Goal: Contribute content

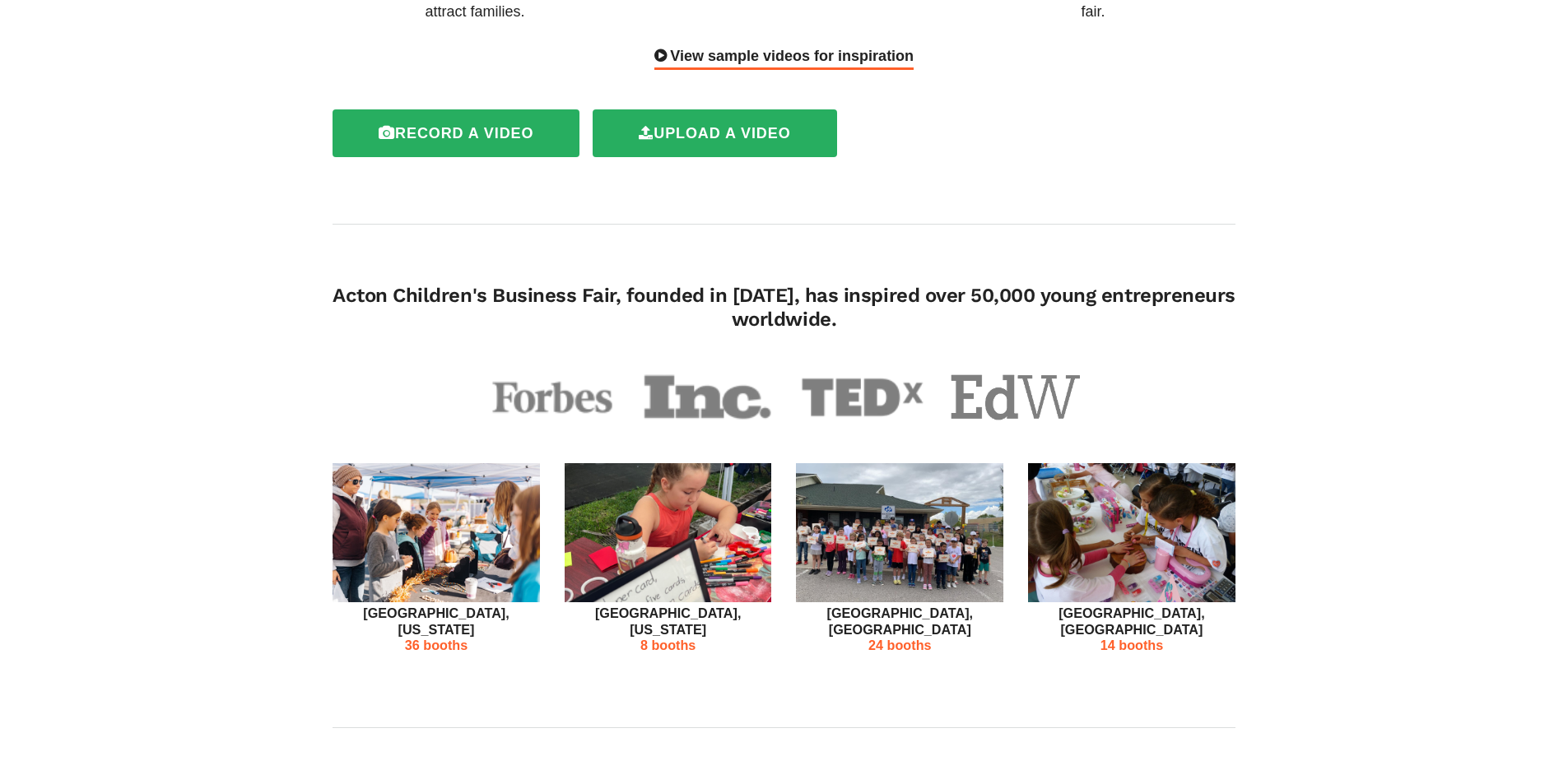
scroll to position [329, 0]
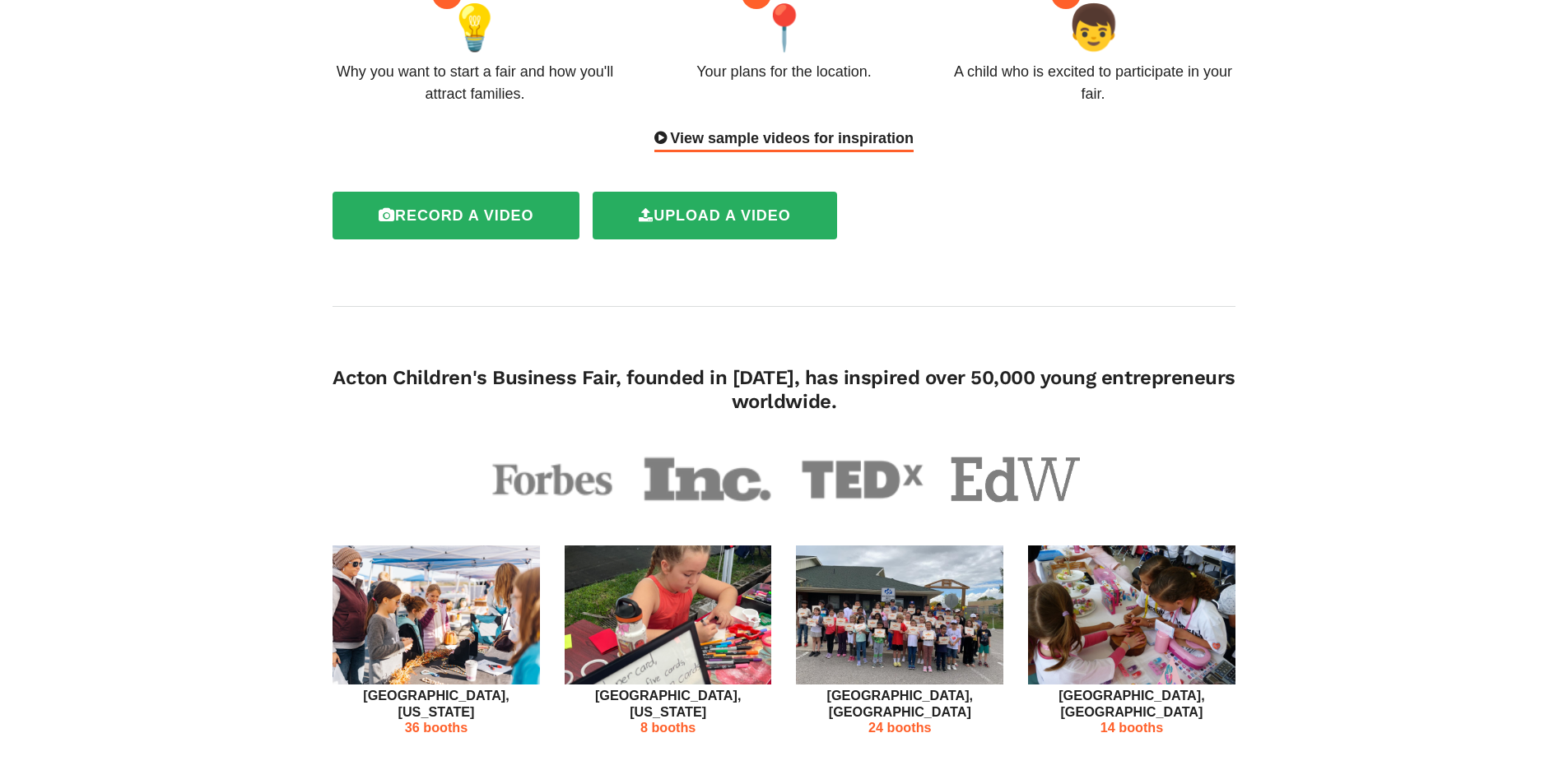
click at [899, 720] on p "24 booths" at bounding box center [899, 727] width 208 height 16
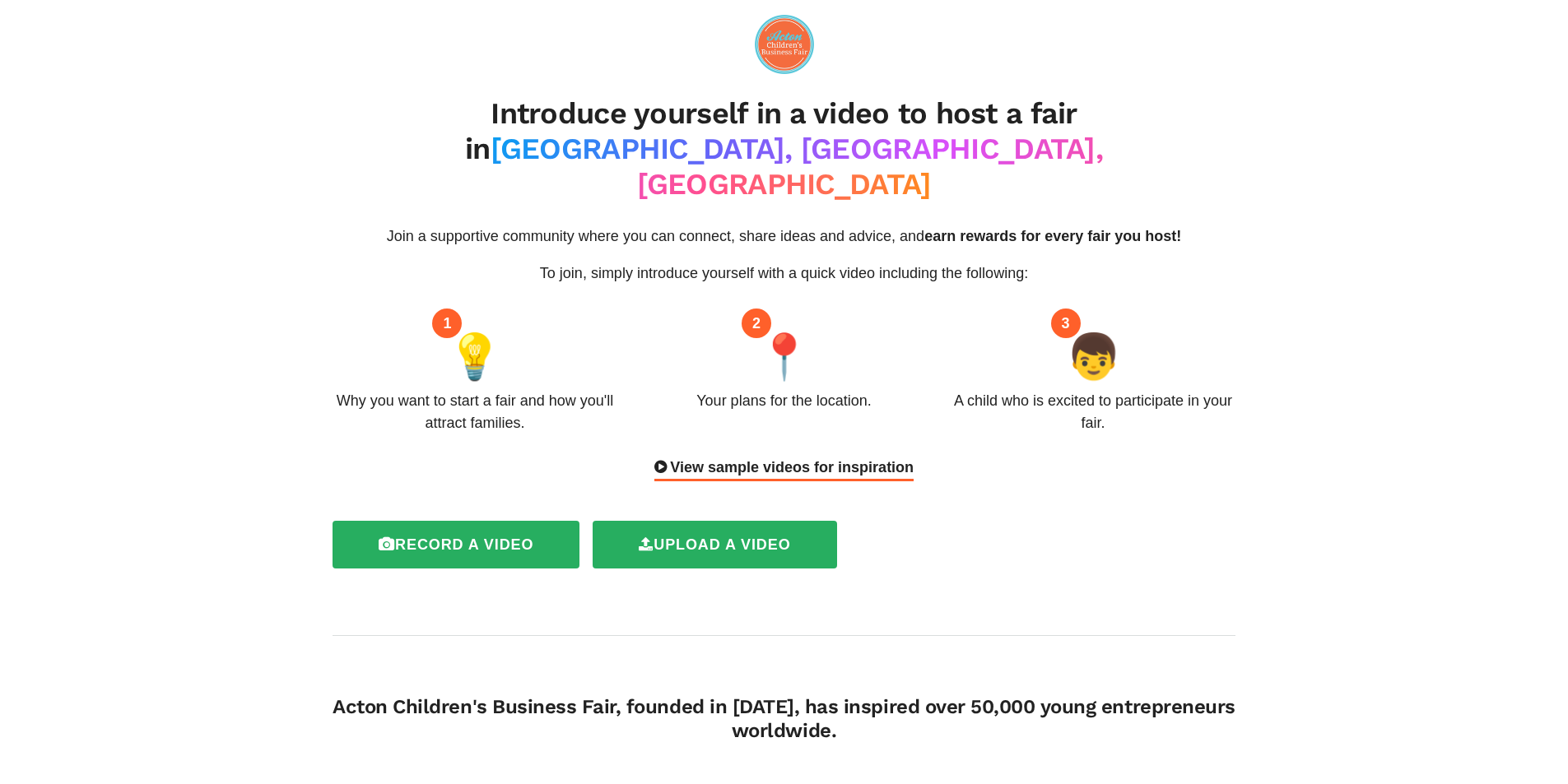
drag, startPoint x: 371, startPoint y: 100, endPoint x: 1125, endPoint y: 423, distance: 820.3
copy div "Introduce yourself in a video to host a fair in [GEOGRAPHIC_DATA], [GEOGRAPHIC_…"
click at [1014, 514] on div "Record a video Upload a video" at bounding box center [777, 545] width 916 height 62
click at [875, 457] on div "View sample videos for inspiration" at bounding box center [784, 469] width 259 height 25
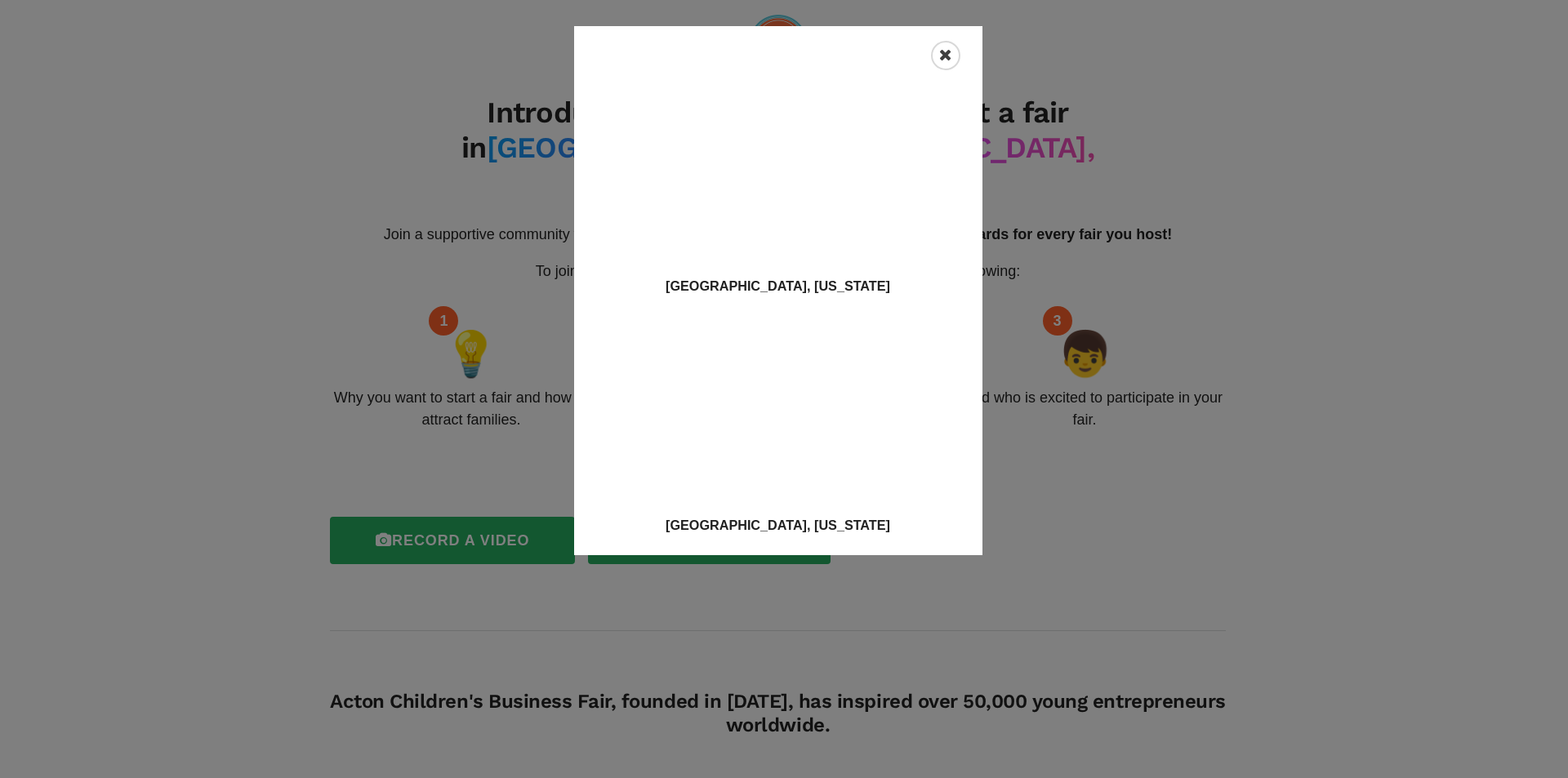
click at [944, 51] on icon "Close" at bounding box center [945, 55] width 13 height 17
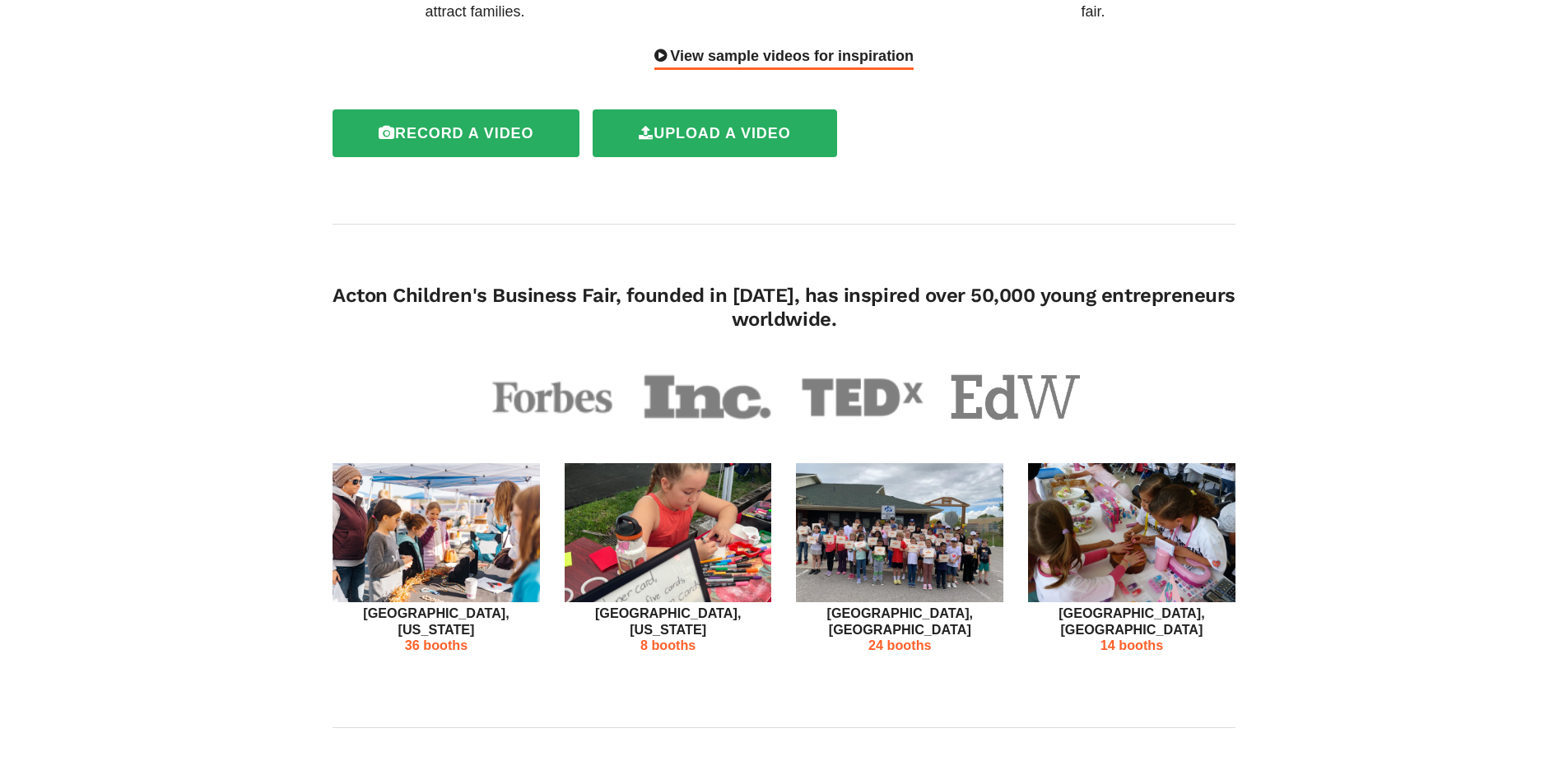
scroll to position [82, 0]
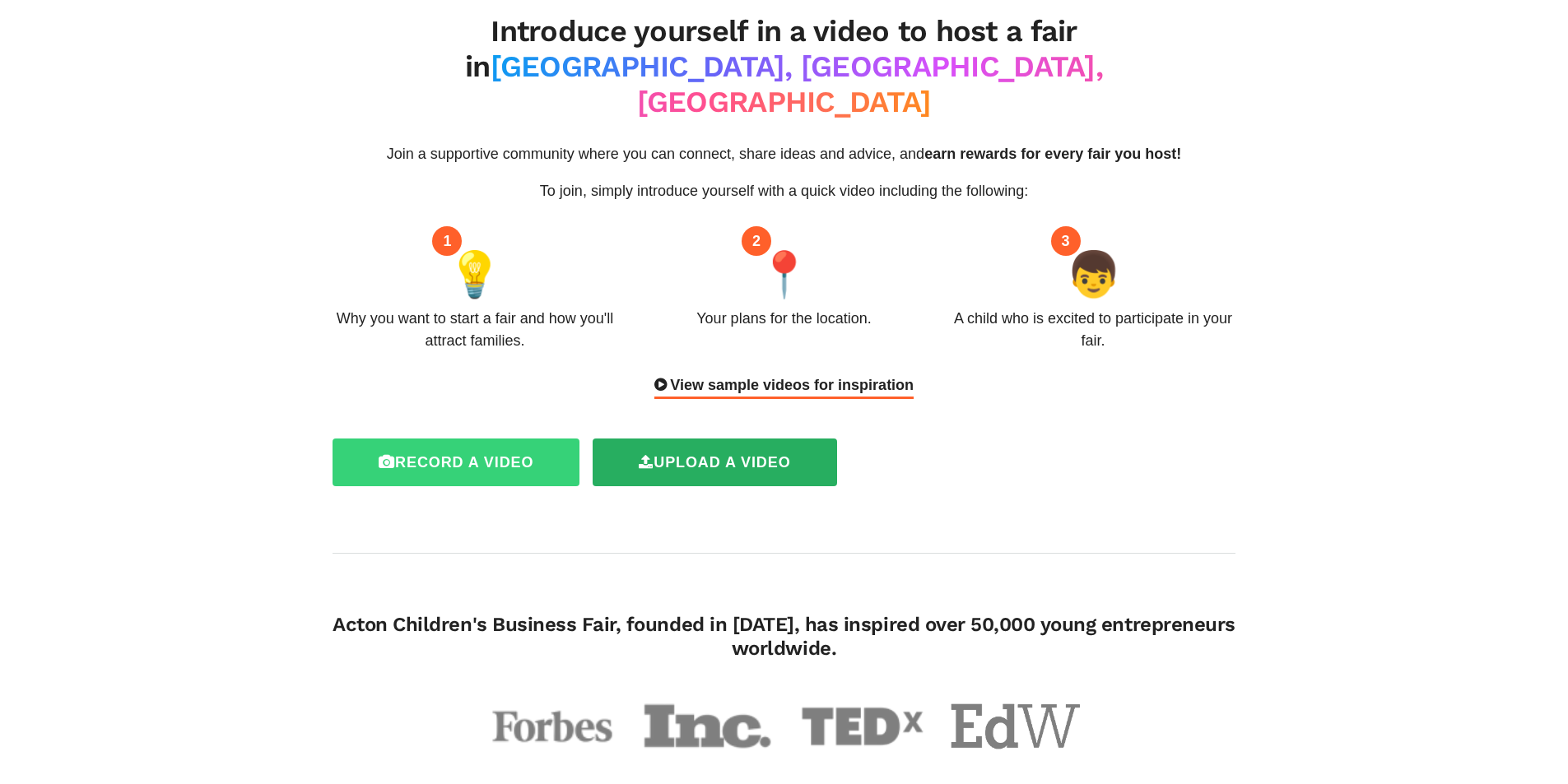
click at [495, 438] on label "Record a video" at bounding box center [456, 462] width 247 height 47
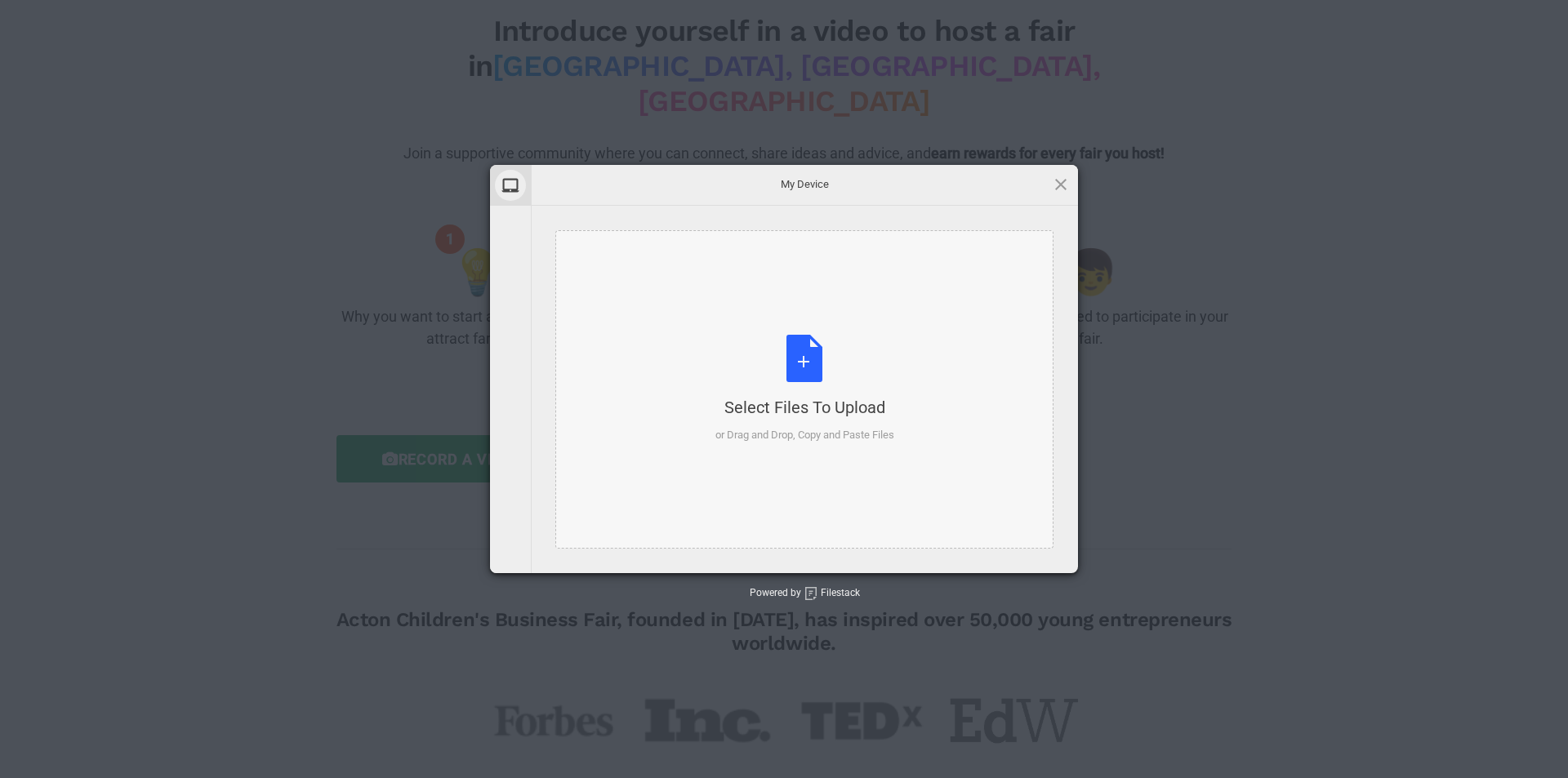
click at [810, 366] on div "Select Files to Upload or Drag and Drop, Copy and Paste Files" at bounding box center [805, 389] width 179 height 108
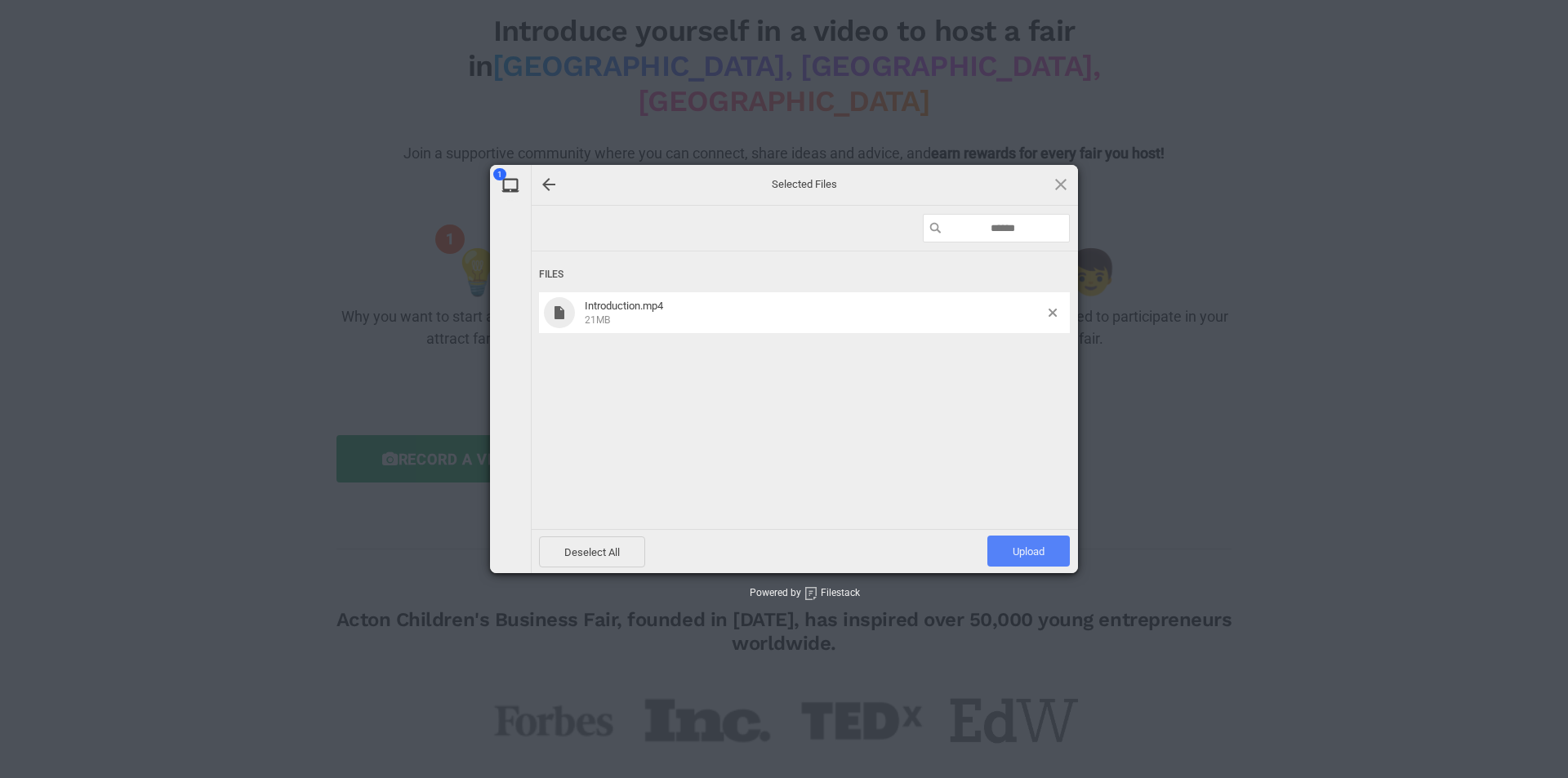
click at [1034, 554] on span "Upload 1" at bounding box center [1028, 551] width 32 height 12
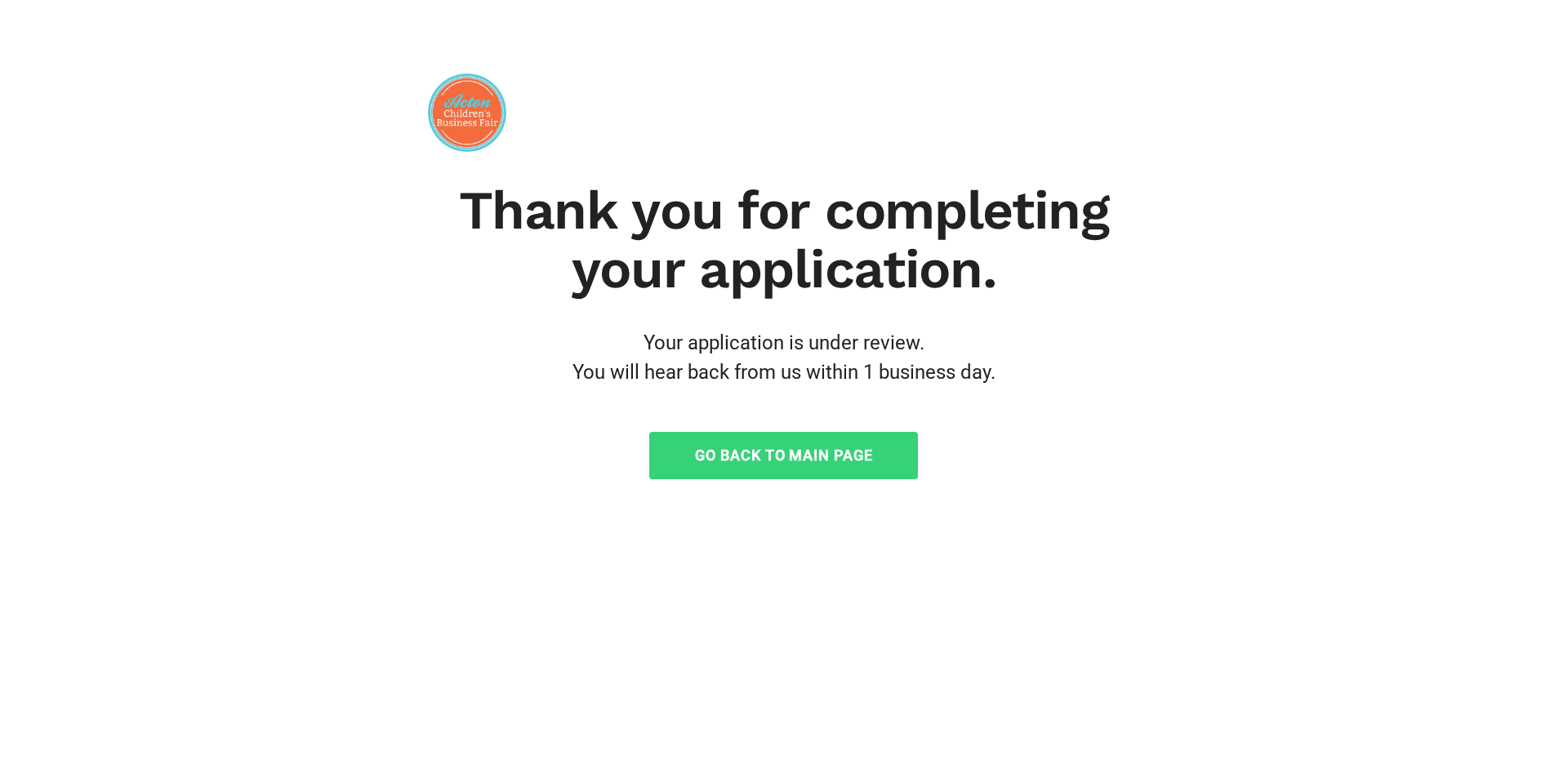
click at [839, 463] on link "Go Back to Main Page" at bounding box center [783, 455] width 269 height 47
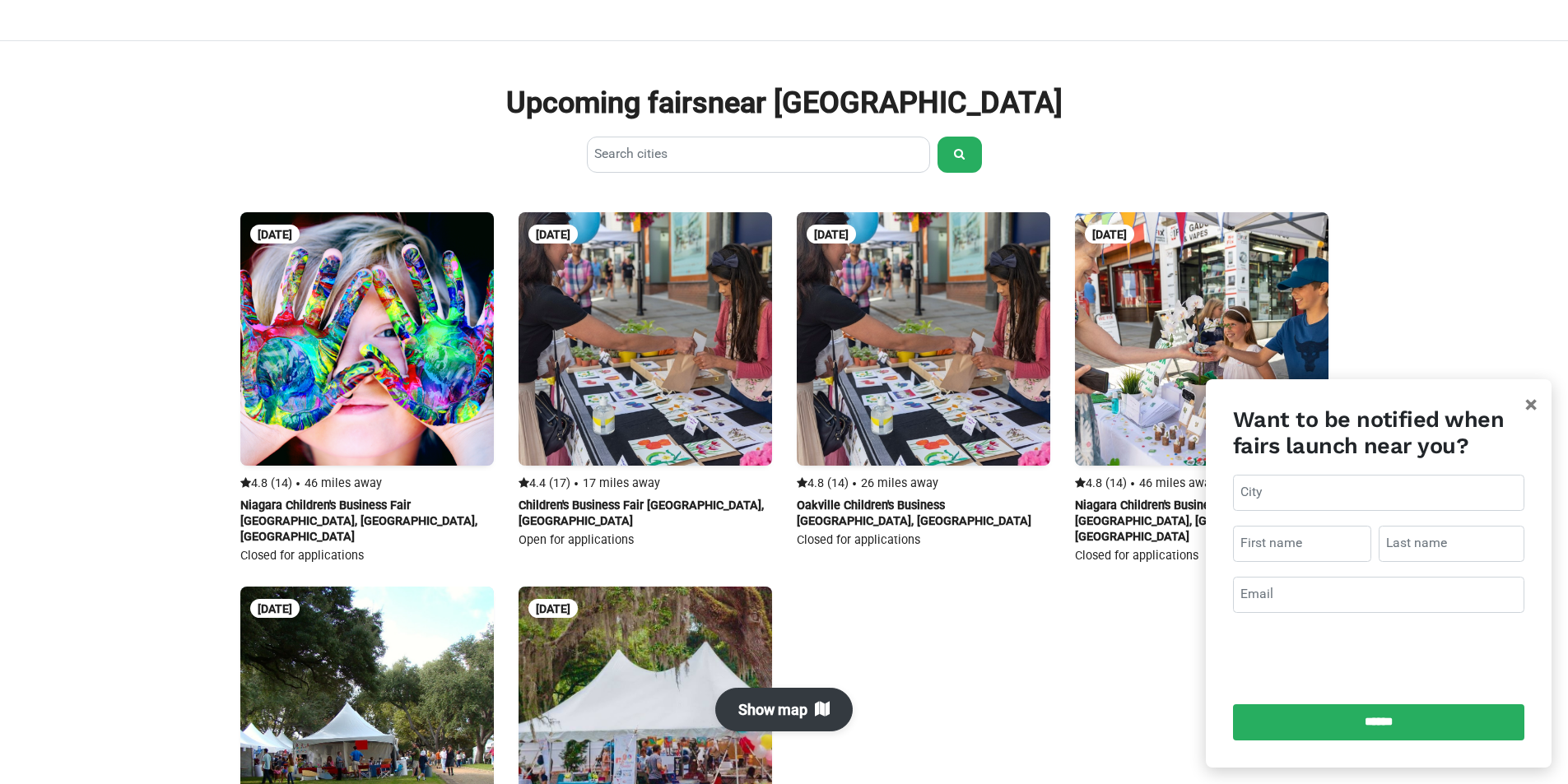
scroll to position [1069, 0]
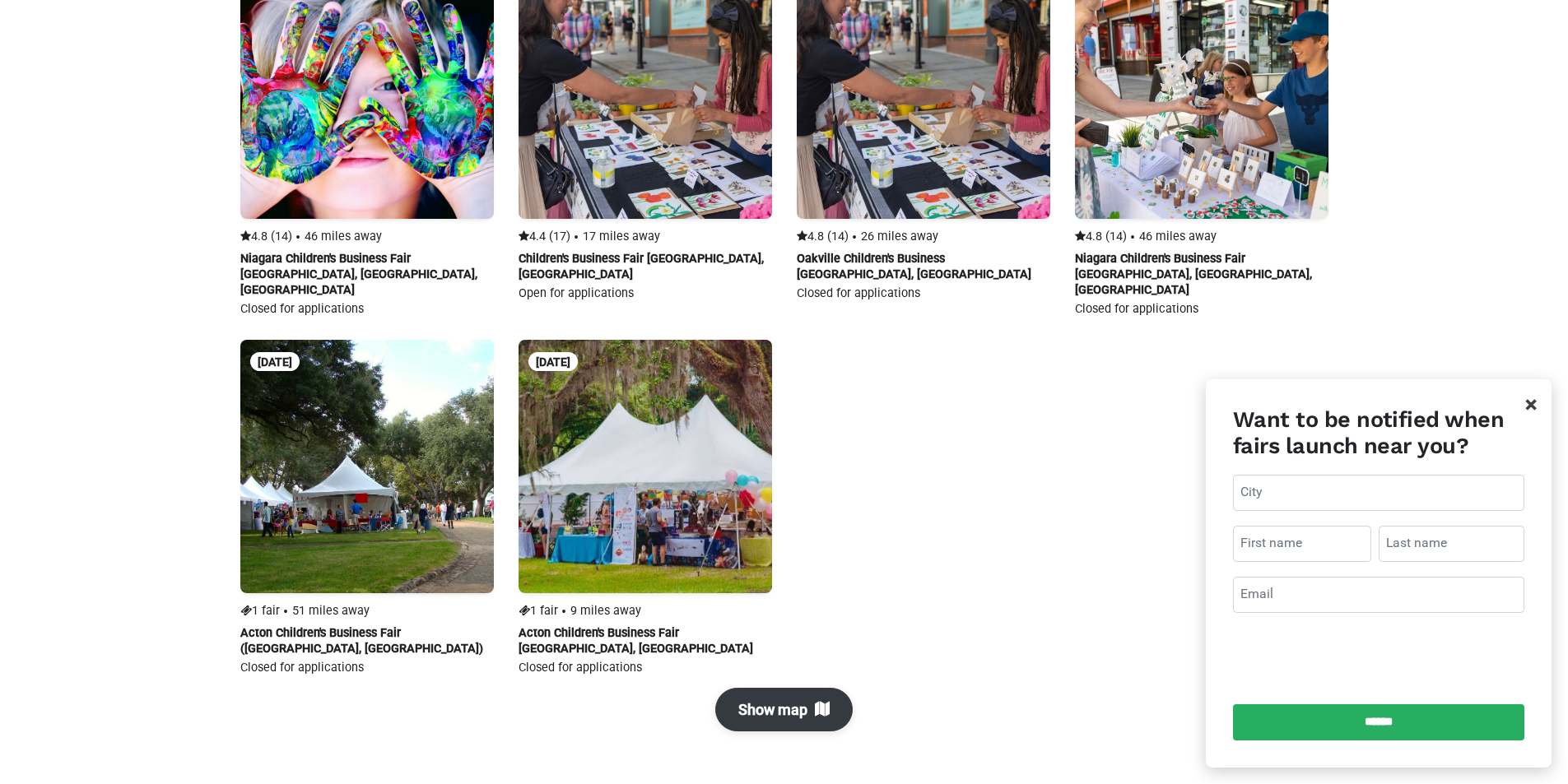
click at [1530, 405] on span "×" at bounding box center [1530, 405] width 12 height 27
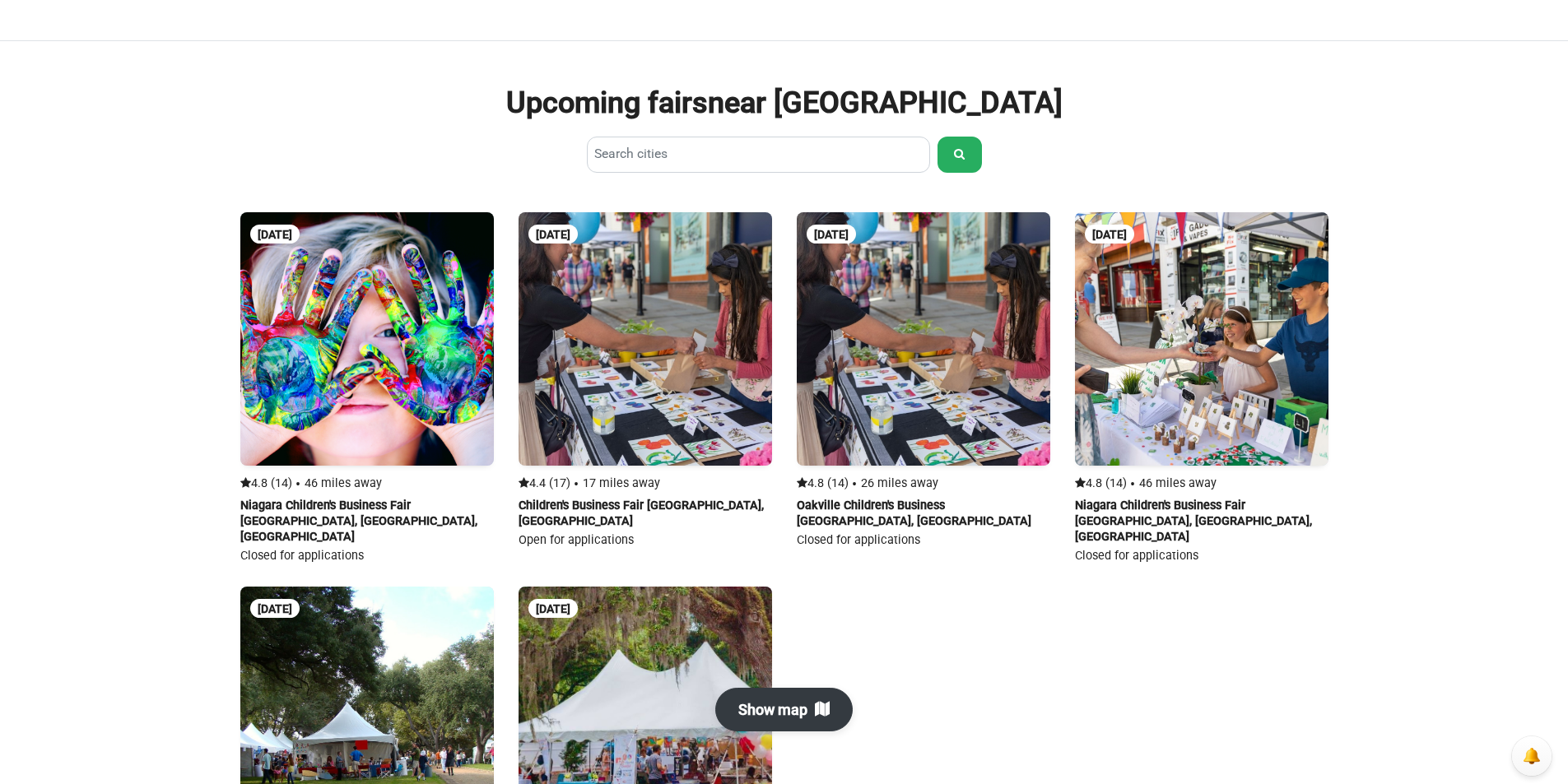
scroll to position [905, 0]
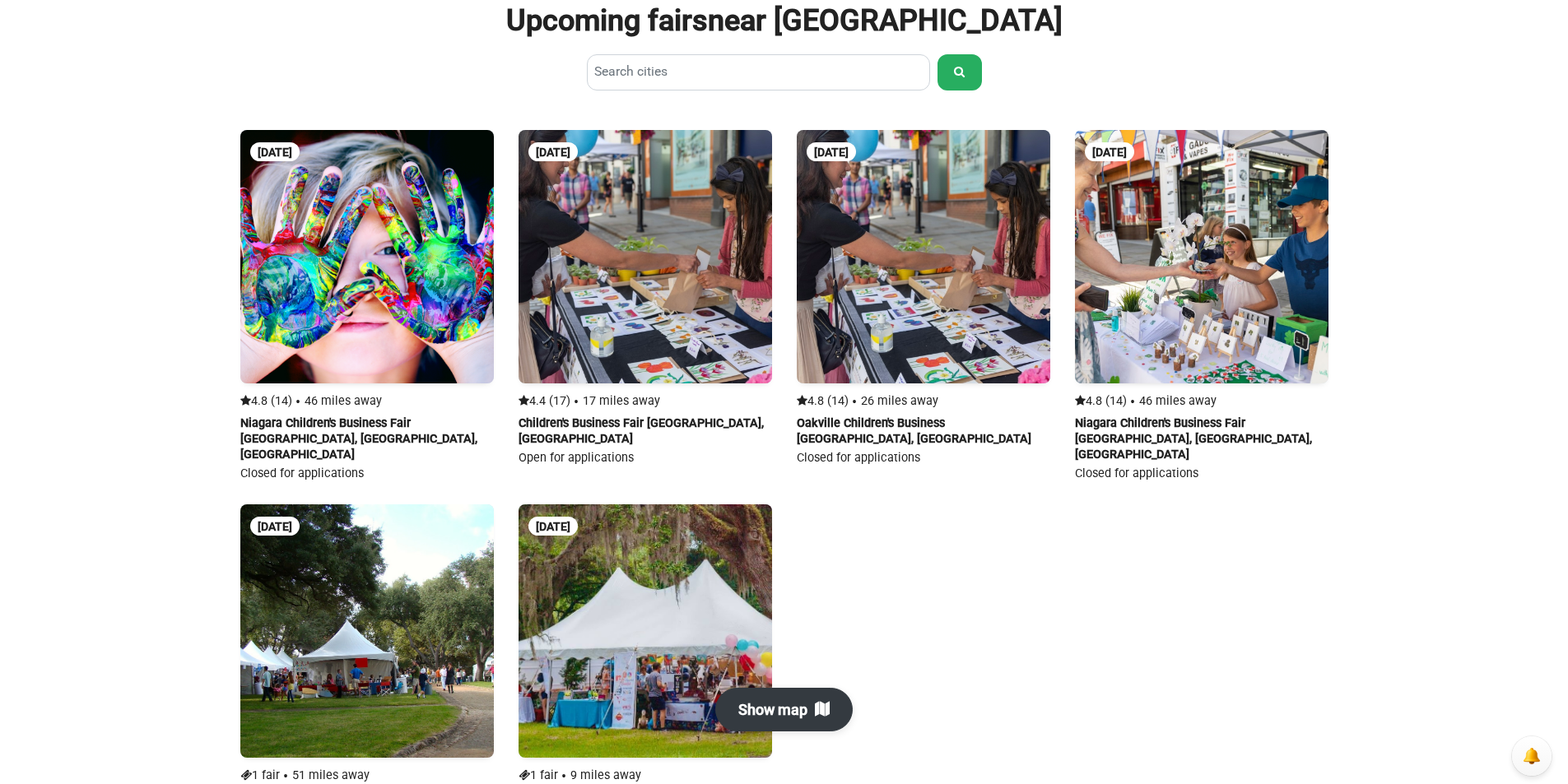
click at [683, 266] on link at bounding box center [645, 298] width 253 height 337
